Goal: Transaction & Acquisition: Book appointment/travel/reservation

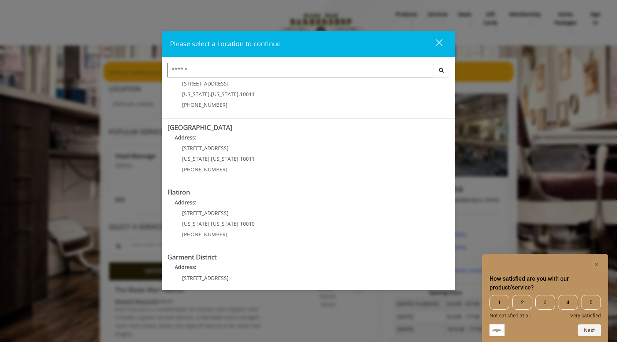
scroll to position [119, 0]
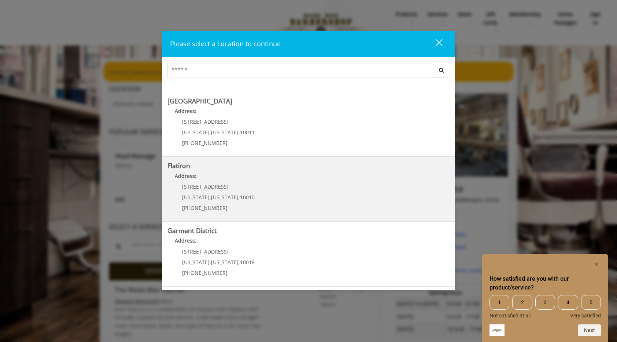
click at [290, 210] on "Flatiron Address: [STREET_ADDRESS][US_STATE][US_STATE] (917) 475-1765" at bounding box center [309, 189] width 282 height 54
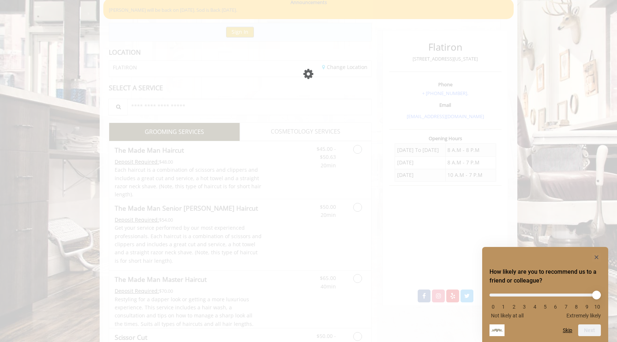
scroll to position [63, 0]
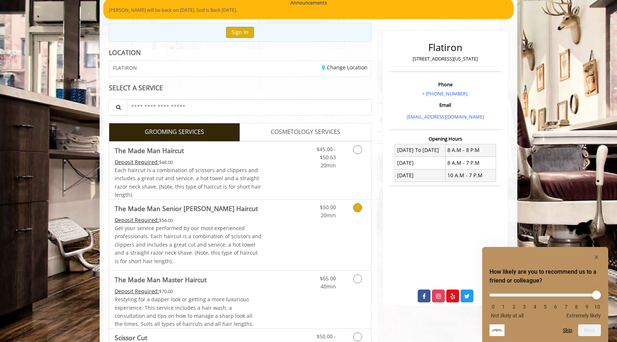
click at [339, 234] on div "$50.00 20min" at bounding box center [339, 234] width 66 height 71
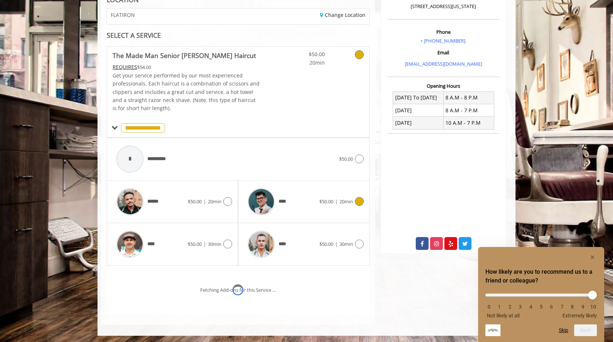
scroll to position [147, 0]
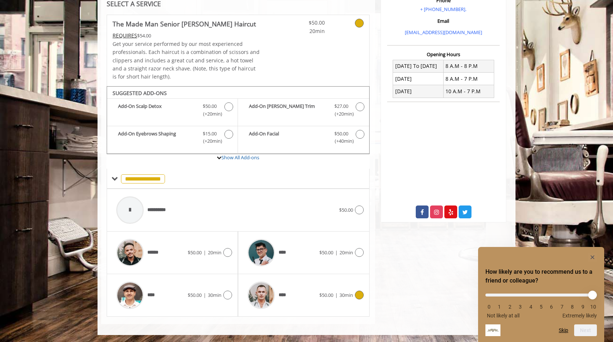
click at [315, 296] on div "****" at bounding box center [281, 295] width 75 height 35
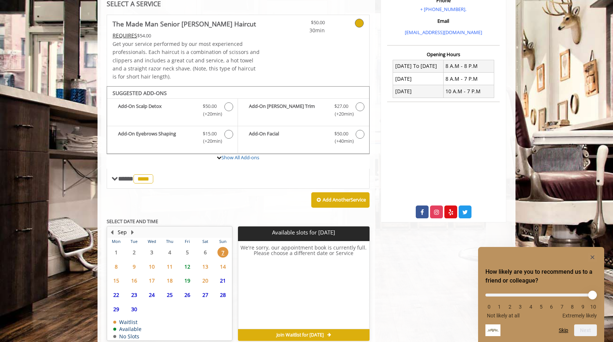
scroll to position [181, 0]
